Goal: Find specific page/section: Find specific page/section

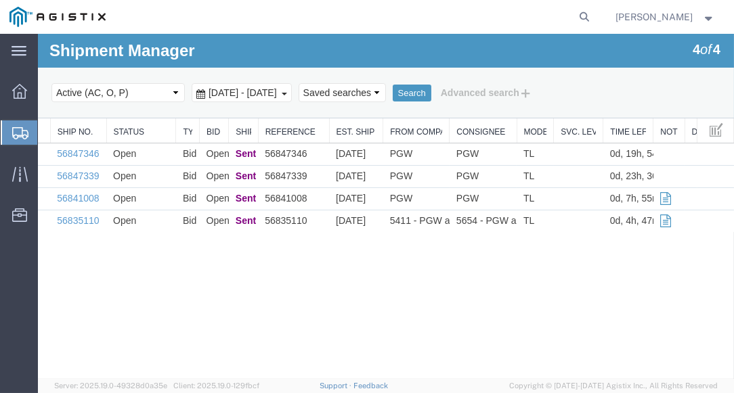
click at [269, 58] on div "Shipment Manager 4 of 4 Search Select status Active (AC, O, P) All Approved Awa…" at bounding box center [386, 76] width 696 height 85
click at [294, 24] on agx-global-search at bounding box center [379, 17] width 433 height 34
click at [275, 48] on div "Shipment Manager 4 of 4 Search Select status Active (AC, O, P) All Approved Awa…" at bounding box center [386, 76] width 696 height 85
drag, startPoint x: 286, startPoint y: 20, endPoint x: 242, endPoint y: 2, distance: 48.0
click at [287, 20] on agx-global-search at bounding box center [379, 17] width 433 height 34
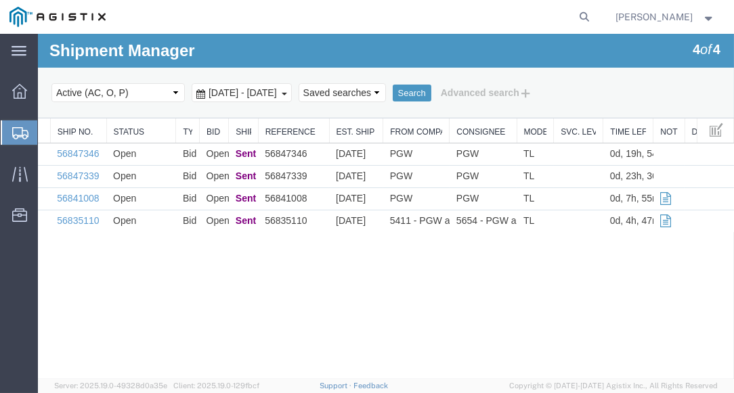
click at [286, 47] on div "Shipment Manager 4 of 4 Search Select status Active (AC, O, P) All Approved Awa…" at bounding box center [386, 76] width 696 height 85
click at [303, 16] on agx-global-search at bounding box center [379, 17] width 433 height 34
click at [283, 42] on div "Shipment Manager 4 of 4 Search Select status Active (AC, O, P) All Approved Awa…" at bounding box center [386, 76] width 696 height 85
click at [276, 47] on div "Shipment Manager 4 of 4 Search Select status Active (AC, O, P) All Approved Awa…" at bounding box center [386, 76] width 696 height 85
click at [281, 22] on agx-global-search at bounding box center [379, 17] width 433 height 34
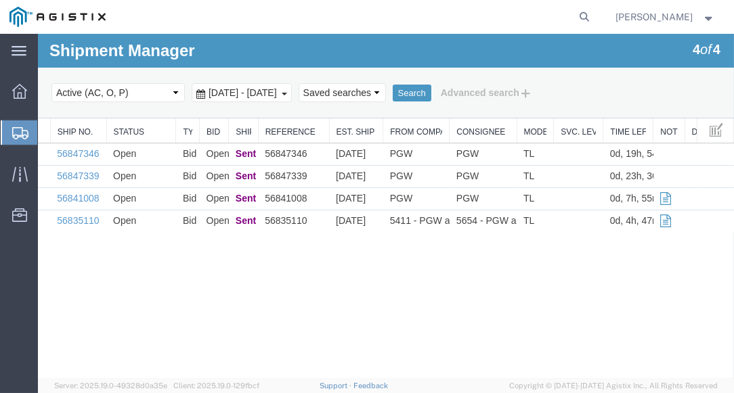
click at [275, 47] on div "Shipment Manager 4 of 4 Search Select status Active (AC, O, P) All Approved Awa…" at bounding box center [386, 76] width 696 height 85
drag, startPoint x: 273, startPoint y: 49, endPoint x: 273, endPoint y: 41, distance: 8.1
click at [273, 43] on div "Shipment Manager 4 of 4 Search Select status Active (AC, O, P) All Approved Awa…" at bounding box center [386, 76] width 696 height 85
click at [290, 4] on agx-global-search at bounding box center [379, 17] width 433 height 34
click at [278, 16] on agx-global-search at bounding box center [379, 17] width 433 height 34
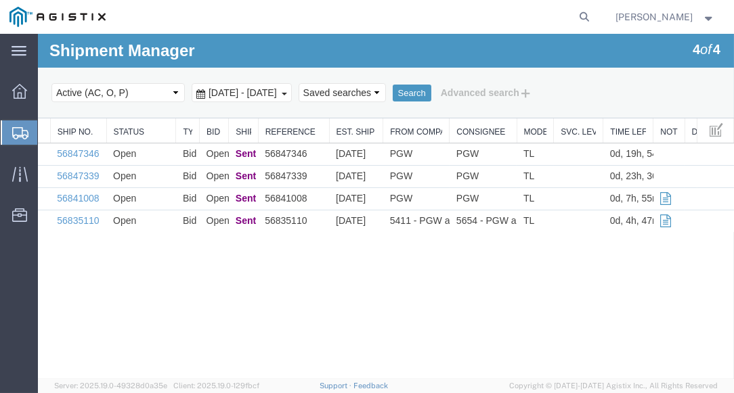
drag, startPoint x: 271, startPoint y: 53, endPoint x: 271, endPoint y: 44, distance: 8.8
click at [271, 52] on div "Shipment Manager 4 of 4 Search Select status Active (AC, O, P) All Approved Awa…" at bounding box center [386, 76] width 696 height 85
click at [280, 9] on agx-global-search at bounding box center [379, 17] width 433 height 34
drag, startPoint x: 252, startPoint y: 52, endPoint x: 256, endPoint y: 40, distance: 12.8
click at [252, 52] on div "Shipment Manager 4 of 4 Search Select status Active (AC, O, P) All Approved Awa…" at bounding box center [386, 76] width 696 height 85
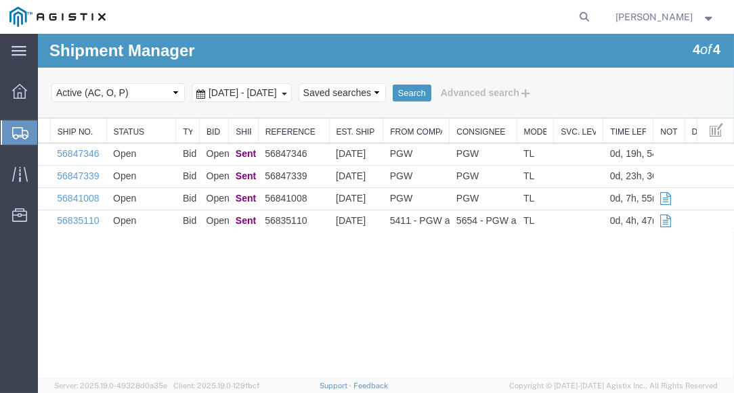
click at [265, 24] on agx-global-search at bounding box center [379, 17] width 433 height 34
drag, startPoint x: 242, startPoint y: 49, endPoint x: 288, endPoint y: 66, distance: 49.3
click at [242, 49] on div "Shipment Manager 4 of 4 Search Select status Active (AC, O, P) All Approved Awa…" at bounding box center [386, 76] width 696 height 85
click at [259, 21] on agx-global-search at bounding box center [379, 17] width 433 height 34
drag, startPoint x: 269, startPoint y: 49, endPoint x: 263, endPoint y: 45, distance: 7.2
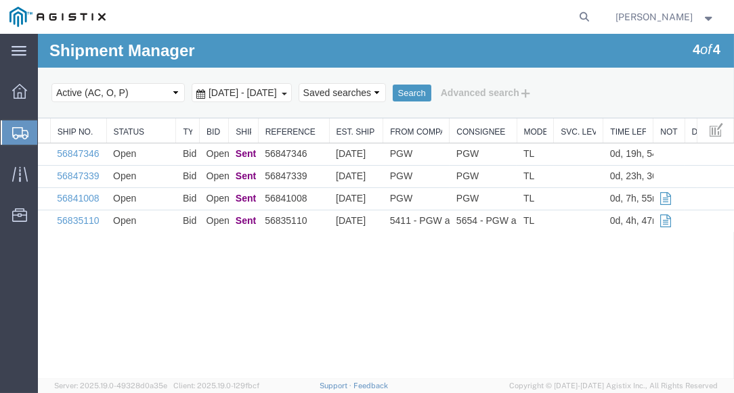
click at [268, 50] on div "Shipment Manager 4 of 4 Search Select status Active (AC, O, P) All Approved Awa…" at bounding box center [386, 76] width 696 height 85
click at [255, 47] on div "Shipment Manager 4 of 4 Search Select status Active (AC, O, P) All Approved Awa…" at bounding box center [386, 76] width 696 height 85
click at [273, 11] on agx-global-search at bounding box center [379, 17] width 433 height 34
click at [249, 49] on div "Shipment Manager 4 of 4 Search Select status Active (AC, O, P) All Approved Awa…" at bounding box center [386, 76] width 696 height 85
click at [286, 10] on agx-global-search at bounding box center [379, 17] width 433 height 34
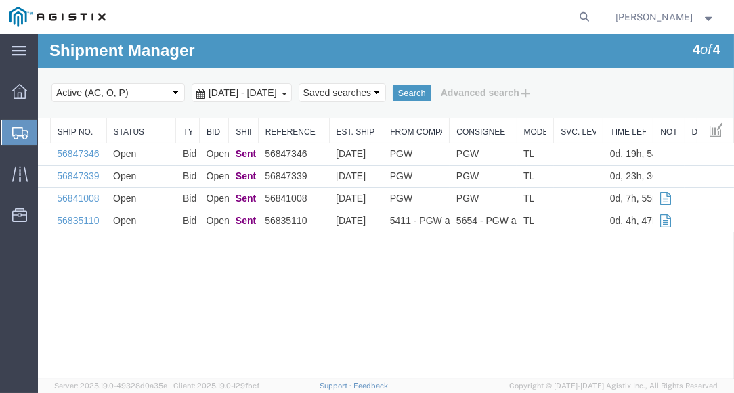
click at [263, 52] on div "Shipment Manager 4 of 4 Search Select status Active (AC, O, P) All Approved Awa…" at bounding box center [386, 76] width 696 height 85
click at [273, 13] on agx-global-search at bounding box center [379, 17] width 433 height 34
